Goal: Download file/media

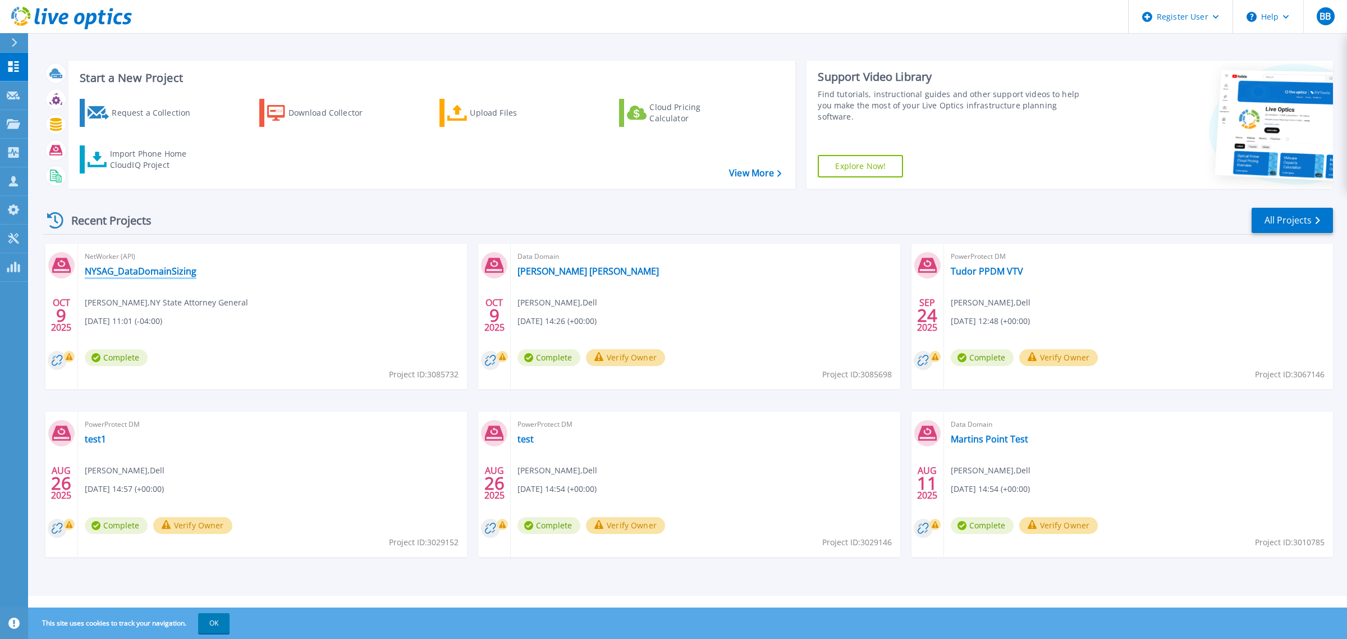
click at [176, 269] on link "NYSAG_DataDomainSizing" at bounding box center [141, 271] width 112 height 11
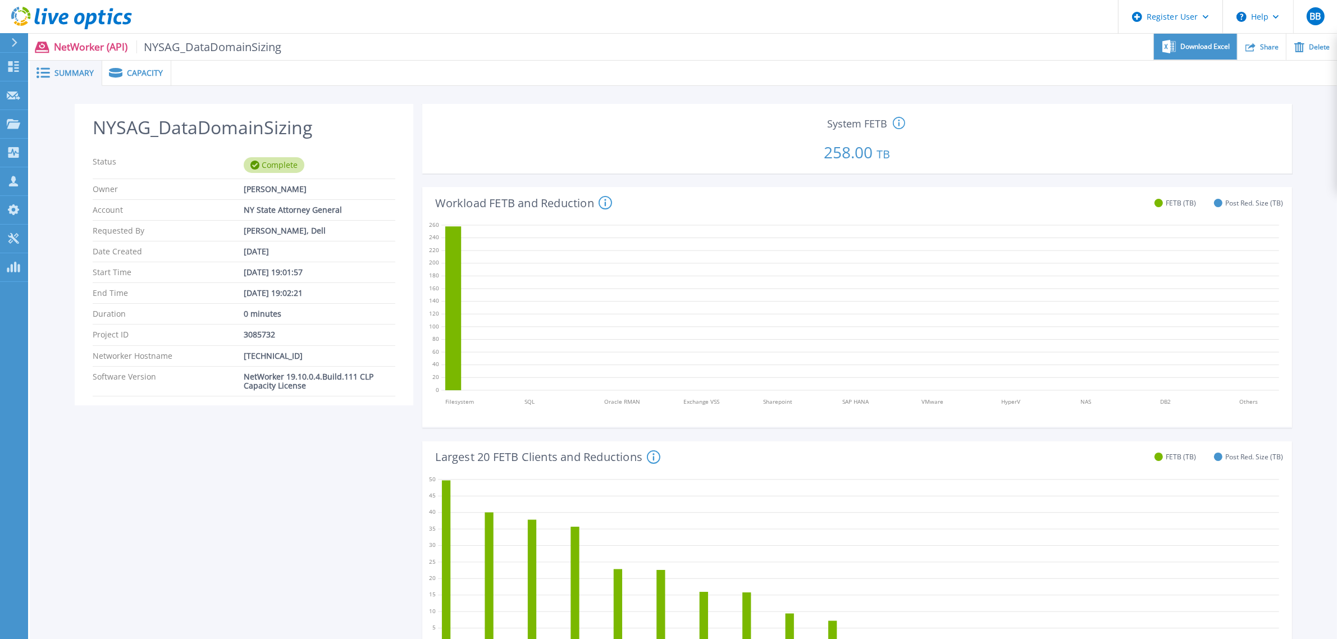
click at [1203, 43] on span "Download Excel" at bounding box center [1204, 46] width 49 height 7
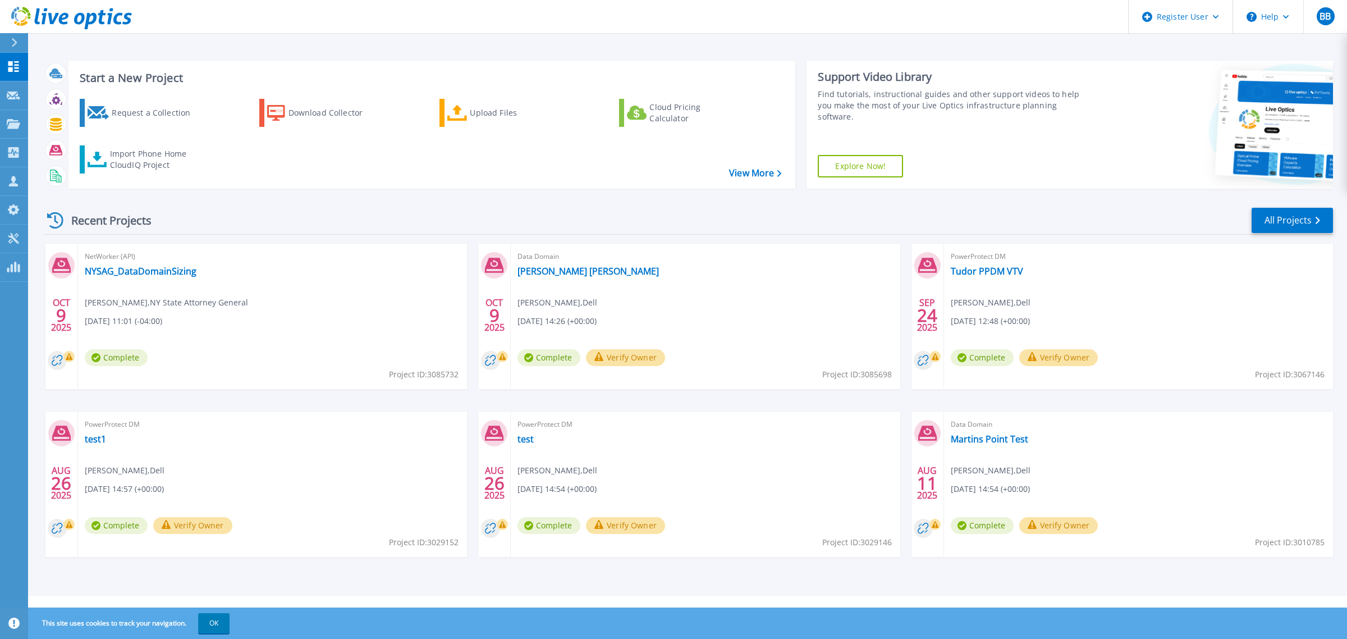
click at [150, 278] on div "NetWorker (API) NYSAG_DataDomainSizing [PERSON_NAME] , NY State Attorney Genera…" at bounding box center [272, 316] width 389 height 145
click at [153, 270] on link "NYSAG_DataDomainSizing" at bounding box center [141, 271] width 112 height 11
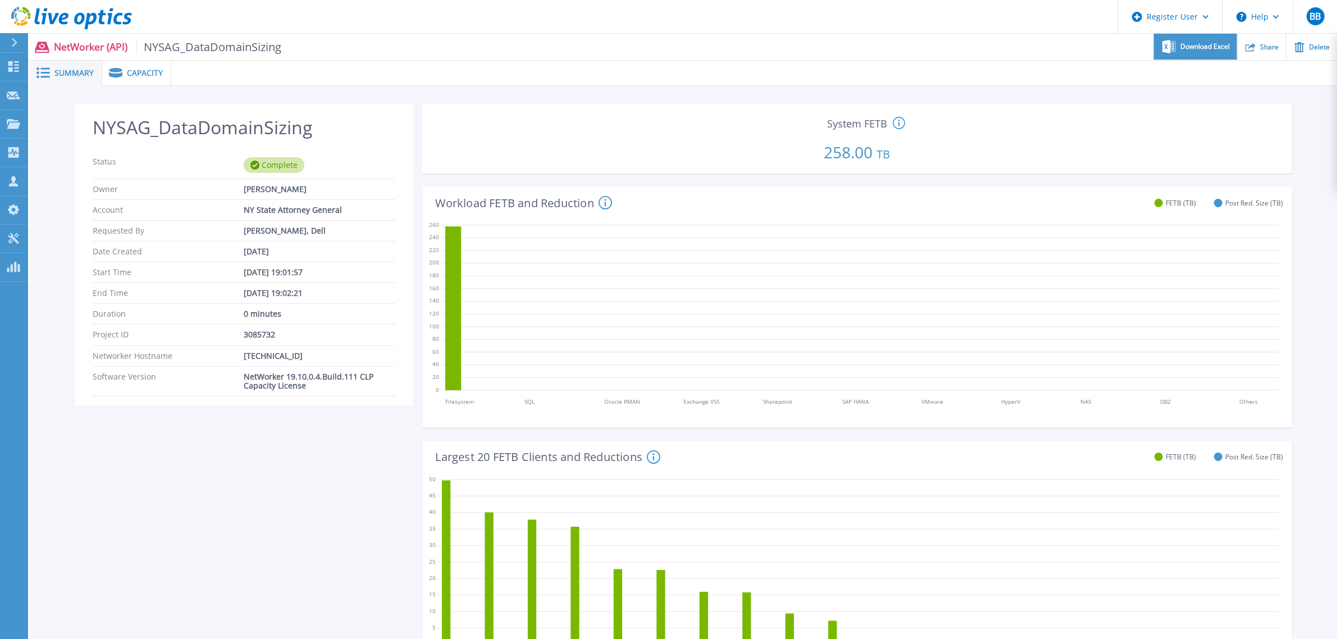
click at [1200, 51] on div "Download Excel" at bounding box center [1195, 47] width 83 height 26
